Goal: Task Accomplishment & Management: Use online tool/utility

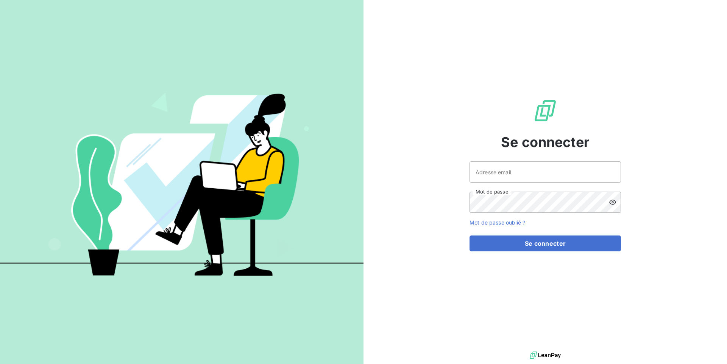
click at [461, 170] on div "Se connecter Adresse email Mot de passe Mot de passe oublié ? Se connecter" at bounding box center [544, 175] width 363 height 350
click at [470, 170] on input "Adresse email" at bounding box center [544, 172] width 151 height 21
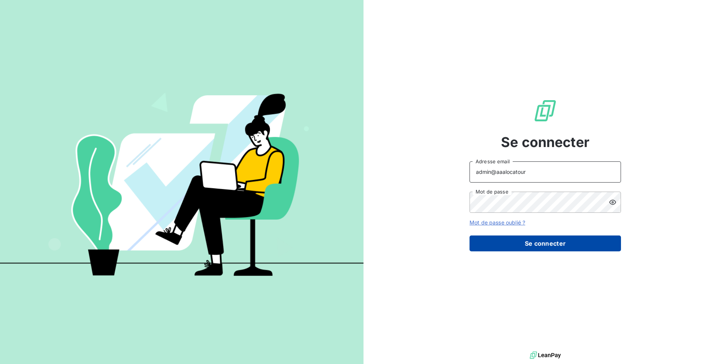
type input "admin@aaalocatour"
click at [543, 243] on button "Se connecter" at bounding box center [544, 244] width 151 height 16
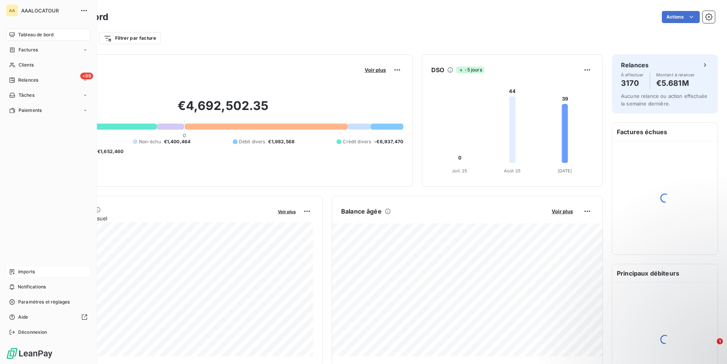
click at [37, 271] on div "Imports" at bounding box center [48, 272] width 84 height 12
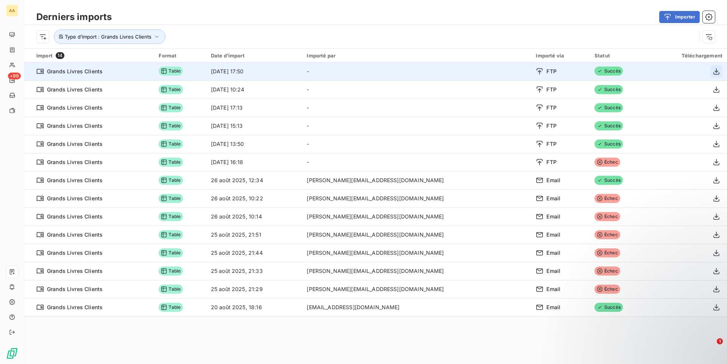
click at [713, 72] on icon "button" at bounding box center [716, 72] width 8 height 8
